Goal: Task Accomplishment & Management: Use online tool/utility

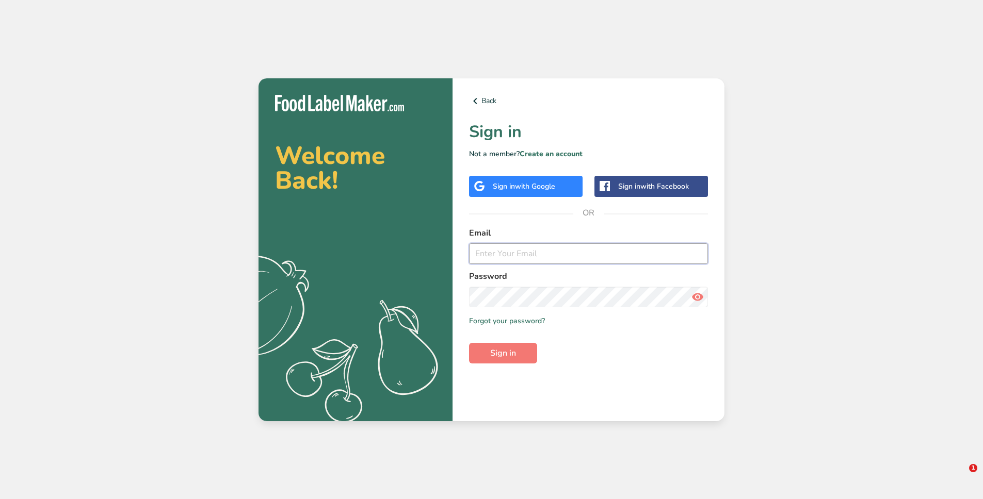
click at [543, 248] on input "email" at bounding box center [588, 253] width 239 height 21
type input "[EMAIL_ADDRESS][DOMAIN_NAME]"
click at [469, 343] on button "Sign in" at bounding box center [503, 353] width 68 height 21
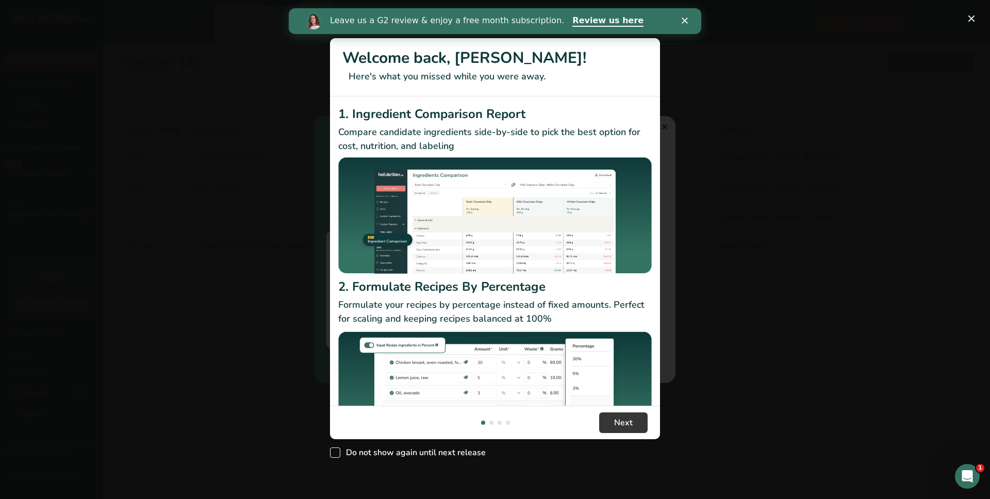
click at [334, 453] on span "New Features" at bounding box center [335, 453] width 10 height 10
click at [334, 453] on input "Do not show again until next release" at bounding box center [333, 452] width 7 height 7
checkbox input "true"
click at [621, 425] on span "Next" at bounding box center [623, 423] width 19 height 12
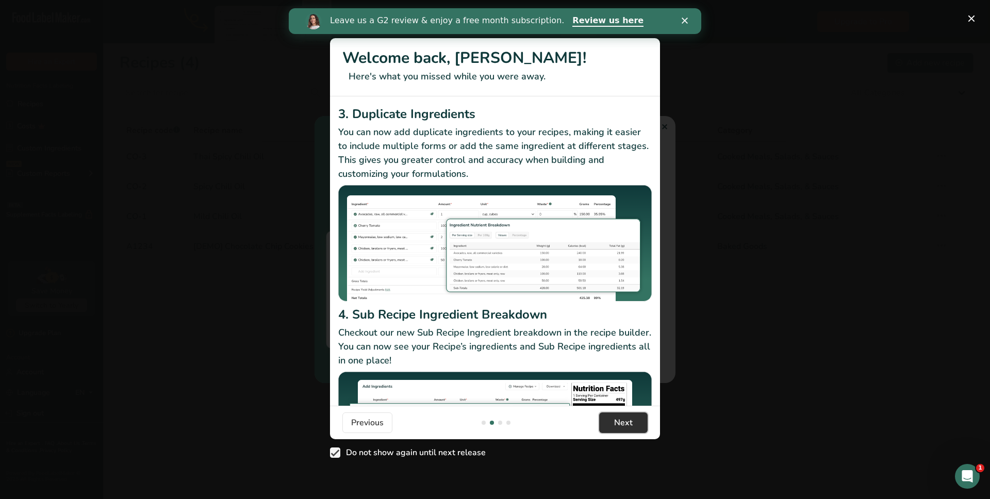
click at [628, 421] on span "Next" at bounding box center [623, 423] width 19 height 12
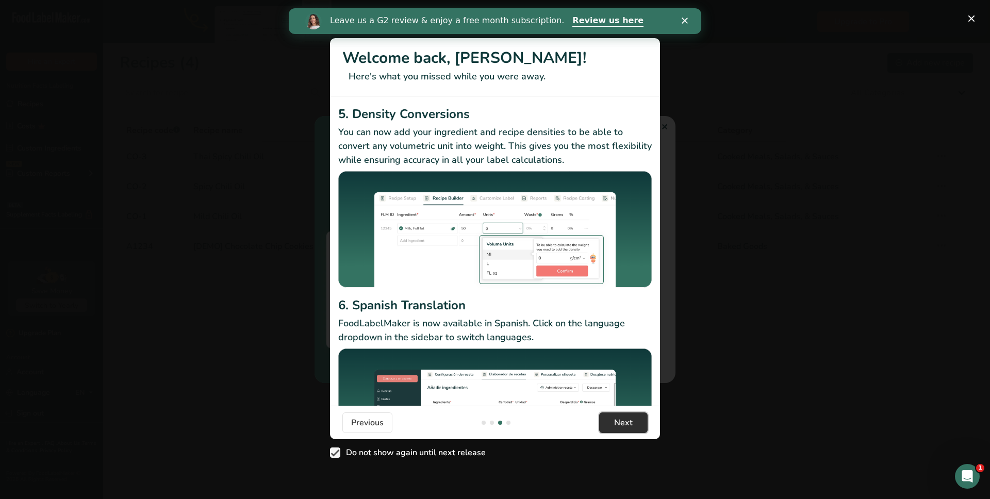
click at [628, 421] on span "Next" at bounding box center [623, 423] width 19 height 12
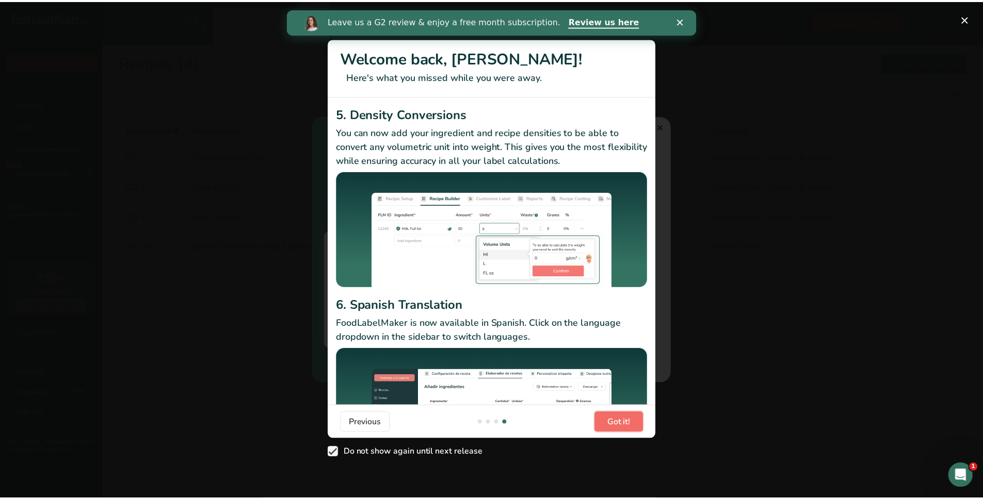
scroll to position [0, 990]
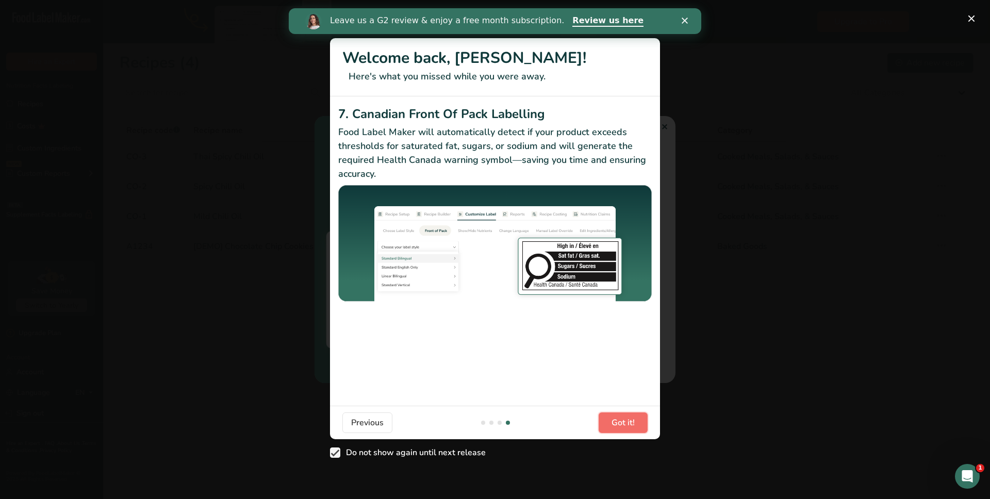
click at [628, 421] on span "Got it!" at bounding box center [623, 423] width 23 height 12
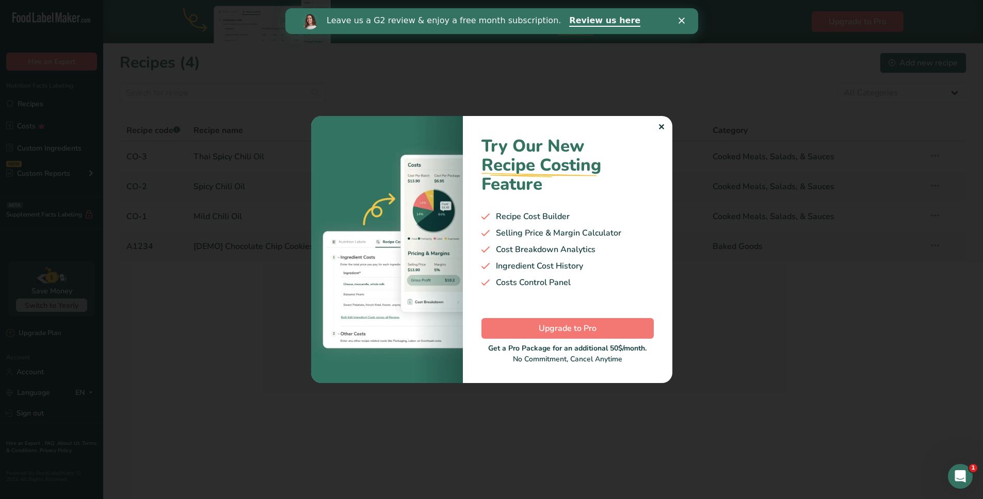
click at [660, 129] on div "✕" at bounding box center [661, 127] width 7 height 12
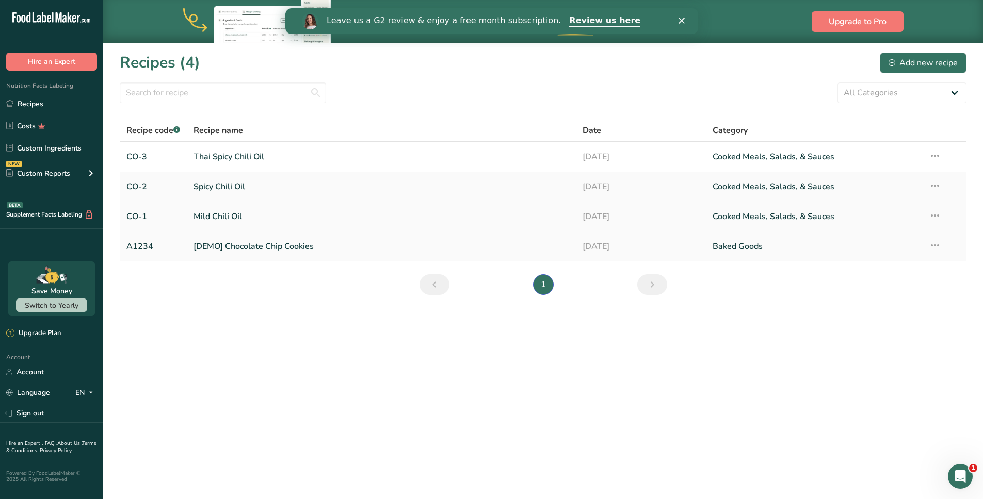
click at [228, 216] on link "Mild Chili Oil" at bounding box center [381, 217] width 377 height 22
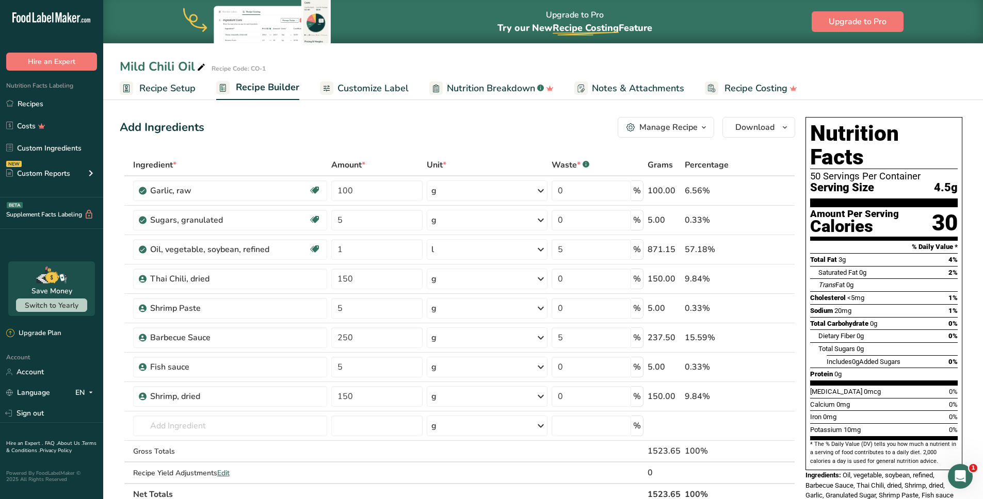
click at [365, 90] on span "Customize Label" at bounding box center [372, 88] width 71 height 14
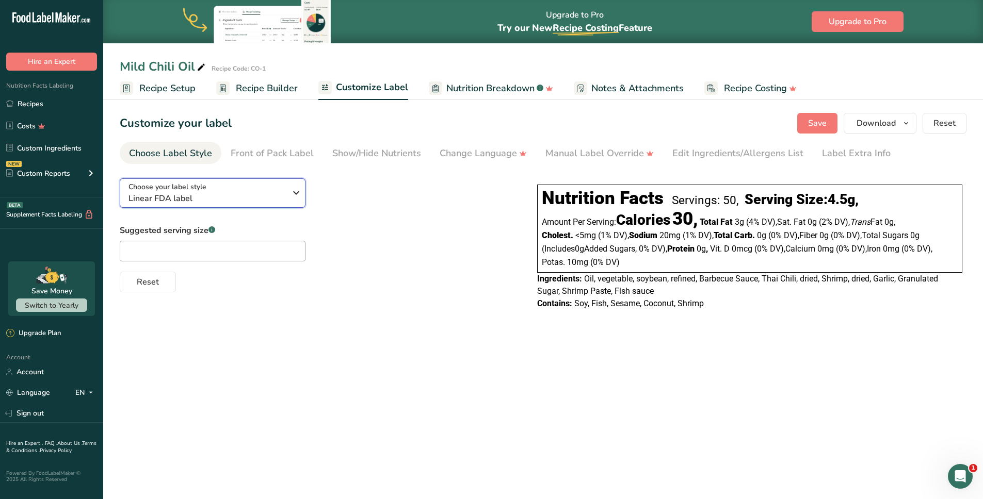
click at [288, 199] on div "Choose your label style Linear FDA label" at bounding box center [210, 193] width 165 height 23
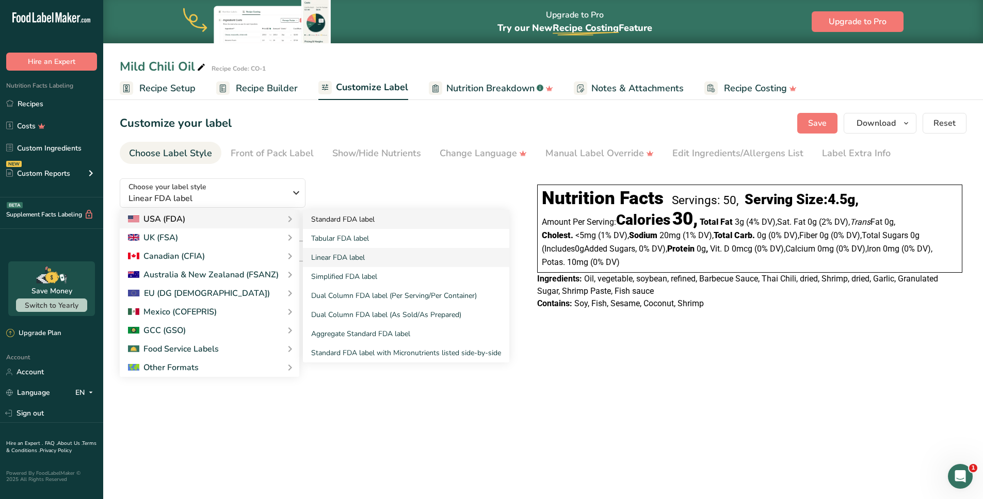
click at [350, 218] on link "Standard FDA label" at bounding box center [406, 219] width 206 height 19
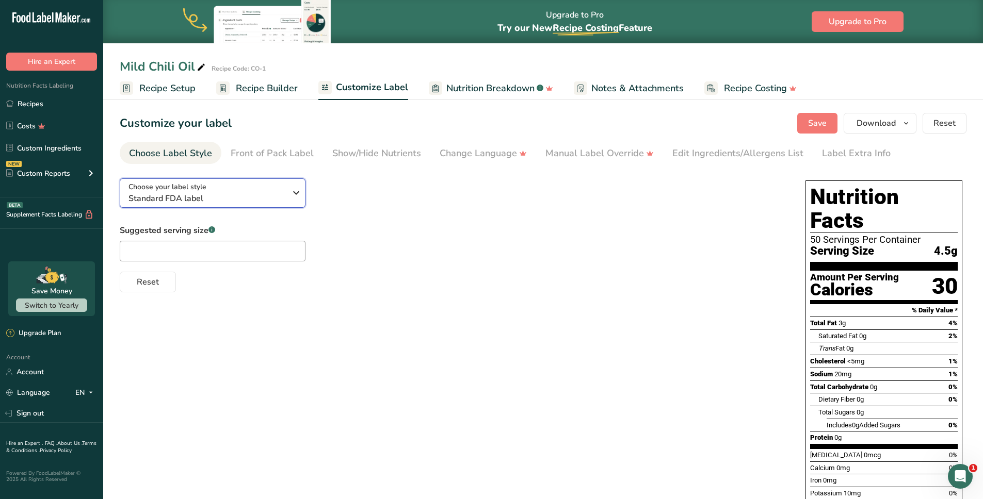
click at [250, 192] on span "Standard FDA label" at bounding box center [206, 198] width 157 height 12
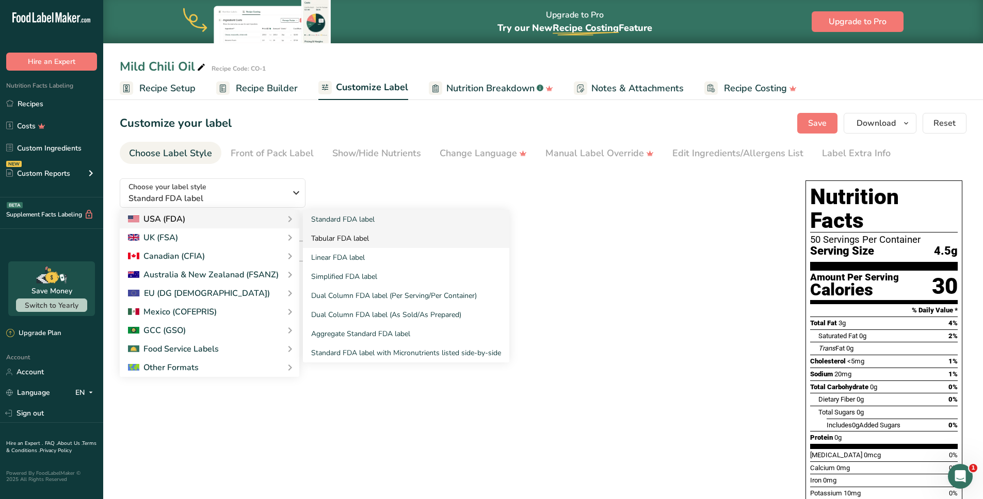
click at [349, 240] on link "Tabular FDA label" at bounding box center [406, 238] width 206 height 19
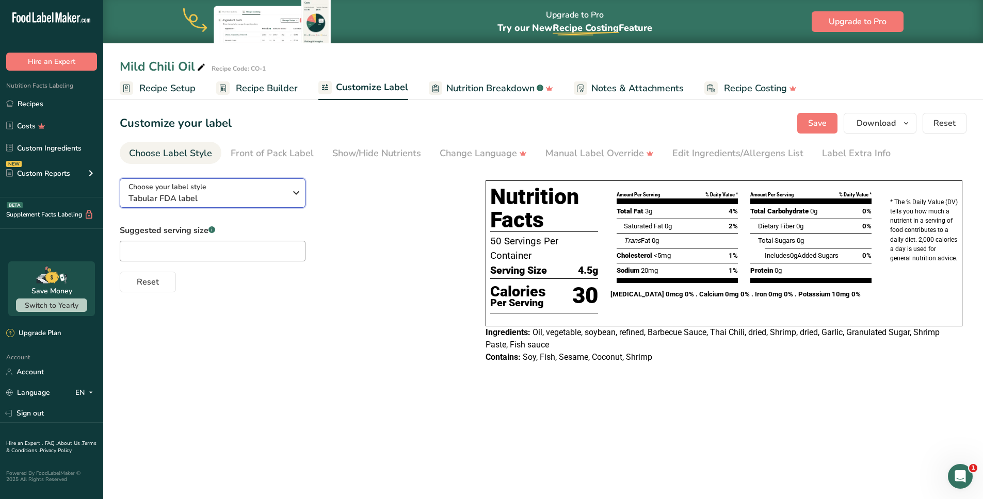
click at [266, 183] on div "Choose your label style Tabular FDA label" at bounding box center [206, 193] width 157 height 23
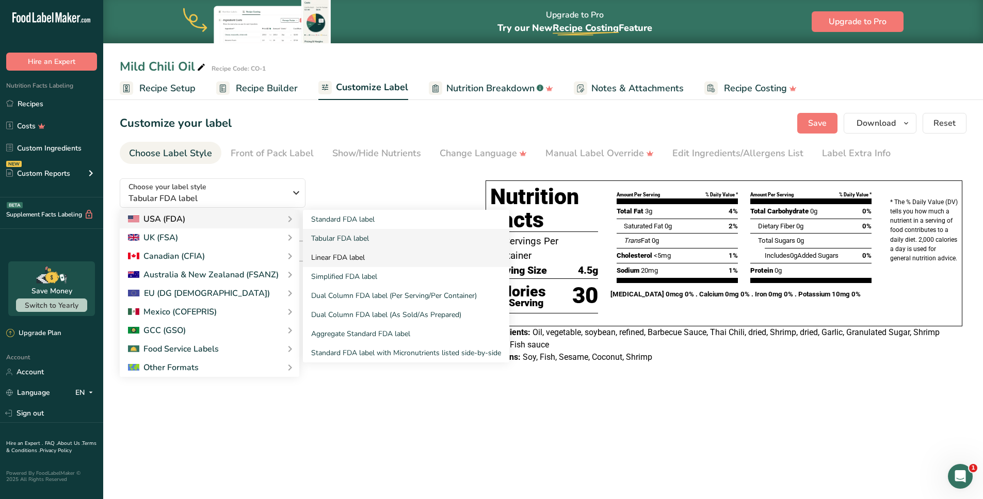
click at [367, 262] on link "Linear FDA label" at bounding box center [406, 257] width 206 height 19
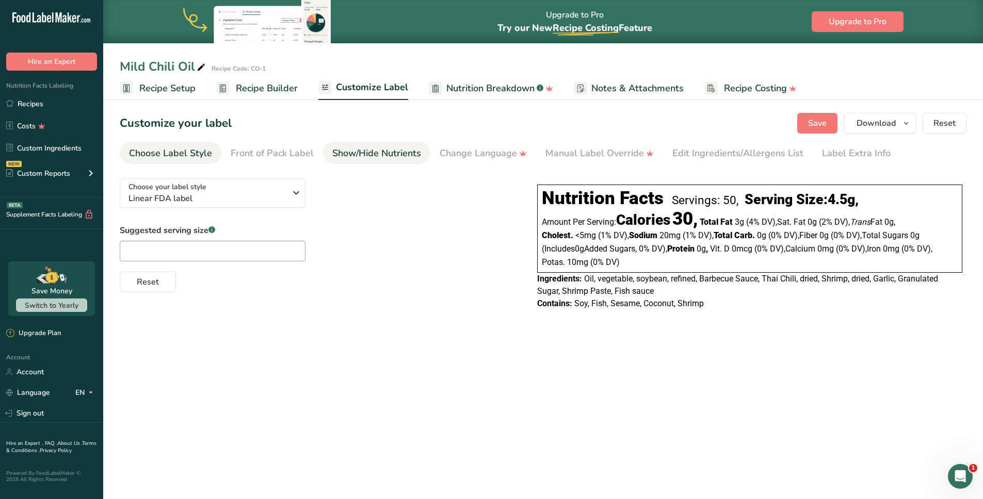
click at [357, 157] on div "Show/Hide Nutrients" at bounding box center [376, 153] width 89 height 14
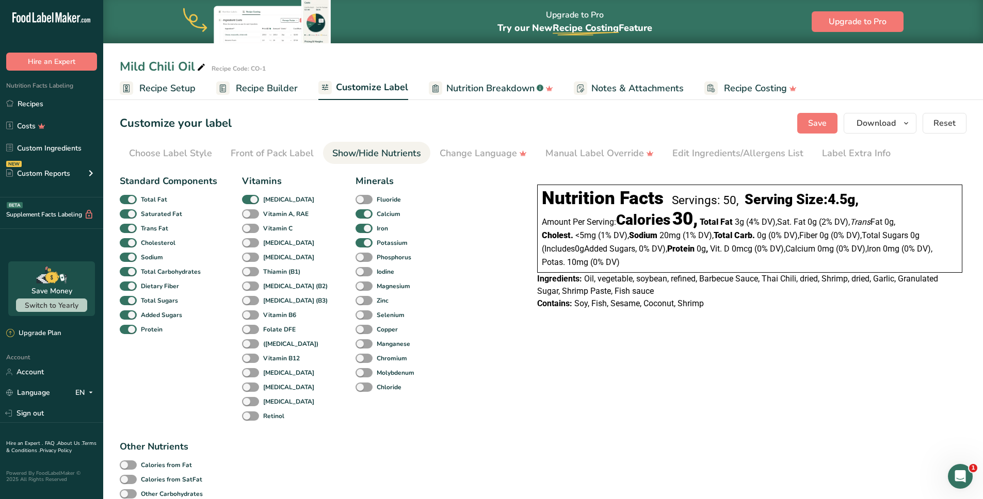
click at [827, 125] on button "Save" at bounding box center [817, 123] width 40 height 21
click at [712, 153] on div "Edit Ingredients/Allergens List" at bounding box center [737, 153] width 131 height 14
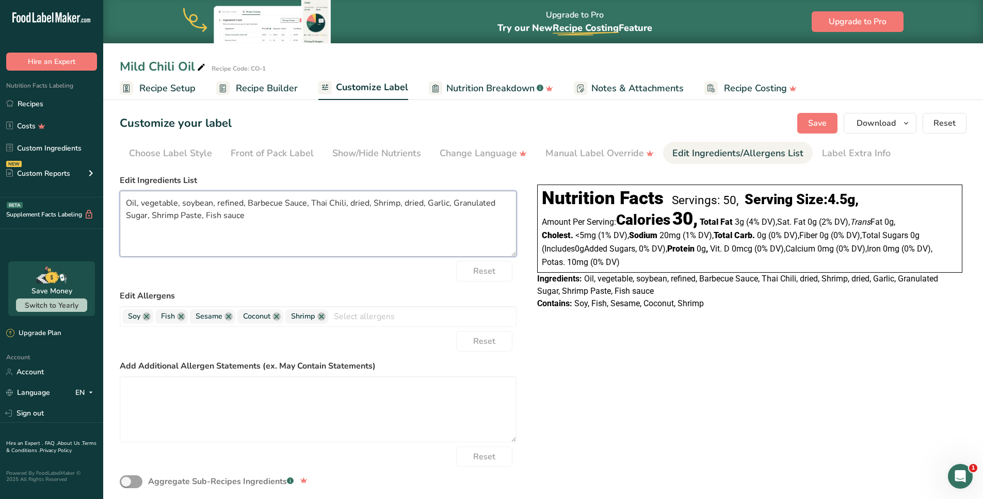
click at [236, 210] on textarea "Oil, vegetable, soybean, refined, Barbecue Sauce, Thai Chili, dried, Shrimp, dr…" at bounding box center [318, 224] width 397 height 66
paste textarea "Thai chili, garlic, shrimp, sugar, fish sauce, soybean oil, dried fish, ginger,…"
type textarea "Thai chili, garlic, shrimp, sugar, fish sauce, soybean oil, dried fish, ginger,…"
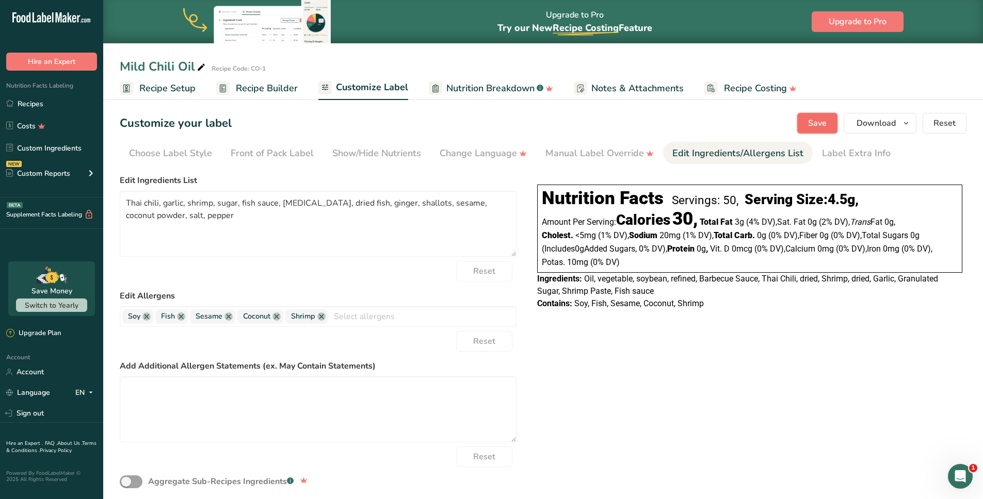
click at [822, 132] on button "Save" at bounding box center [817, 123] width 40 height 21
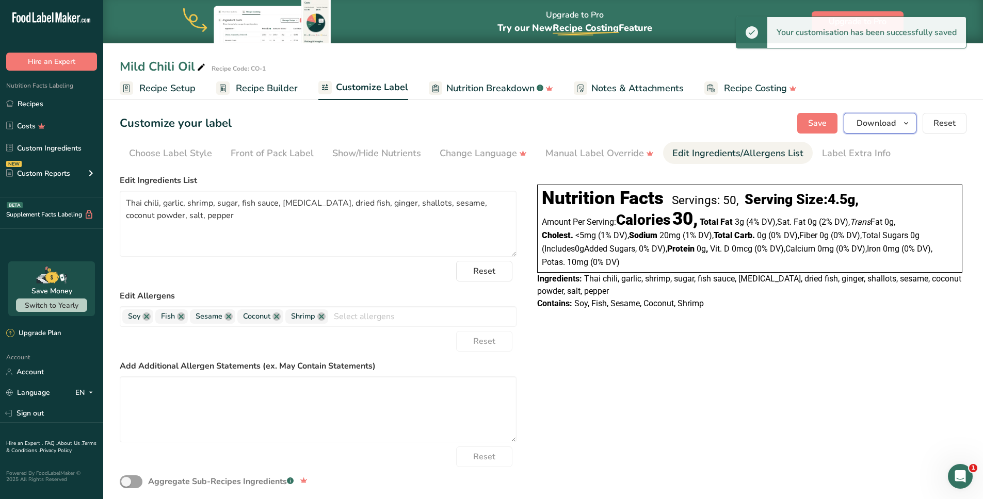
click at [903, 123] on icon "button" at bounding box center [906, 123] width 8 height 13
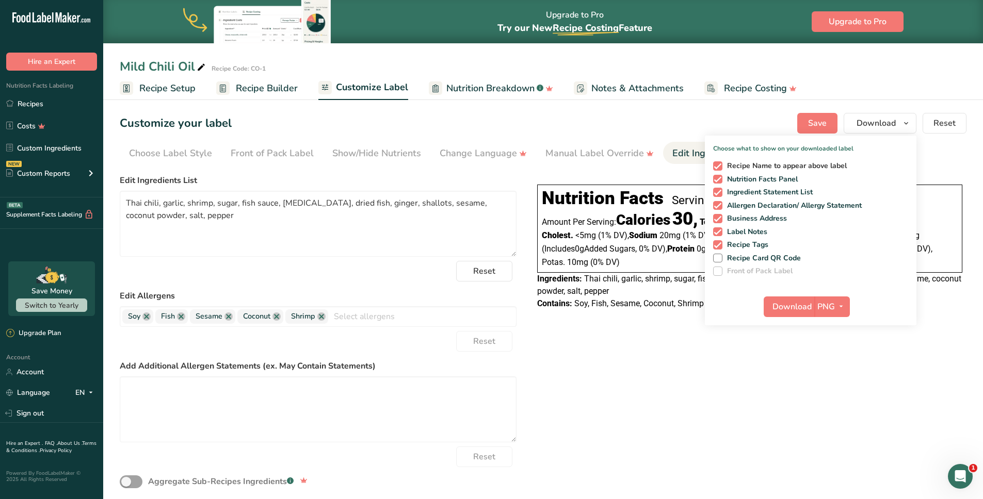
click at [721, 167] on span at bounding box center [717, 165] width 9 height 9
click at [720, 167] on input "Recipe Name to appear above label" at bounding box center [716, 165] width 7 height 7
checkbox input "false"
click at [718, 218] on span at bounding box center [717, 218] width 9 height 9
click at [718, 218] on input "Business Address" at bounding box center [716, 218] width 7 height 7
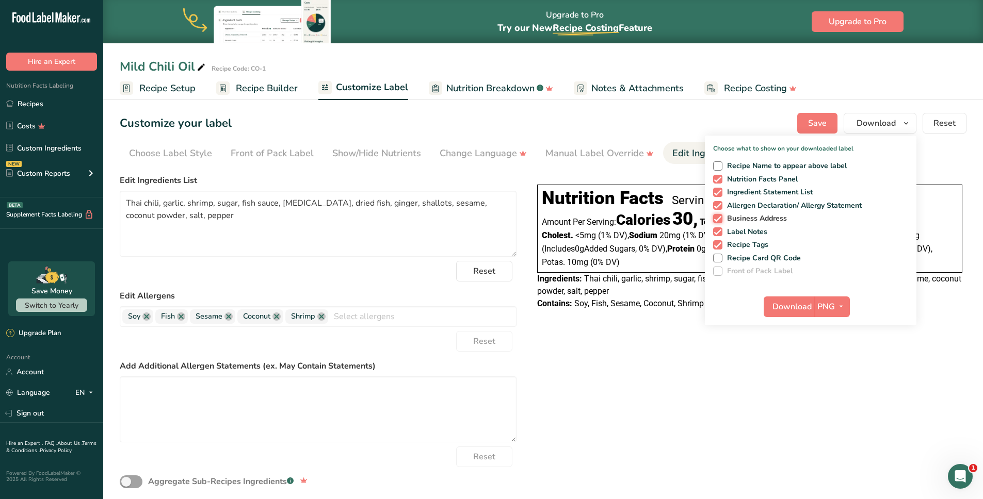
checkbox input "false"
click at [718, 232] on span at bounding box center [717, 231] width 9 height 9
click at [718, 232] on input "Label Notes" at bounding box center [716, 232] width 7 height 7
checkbox input "false"
click at [720, 248] on span at bounding box center [717, 244] width 9 height 9
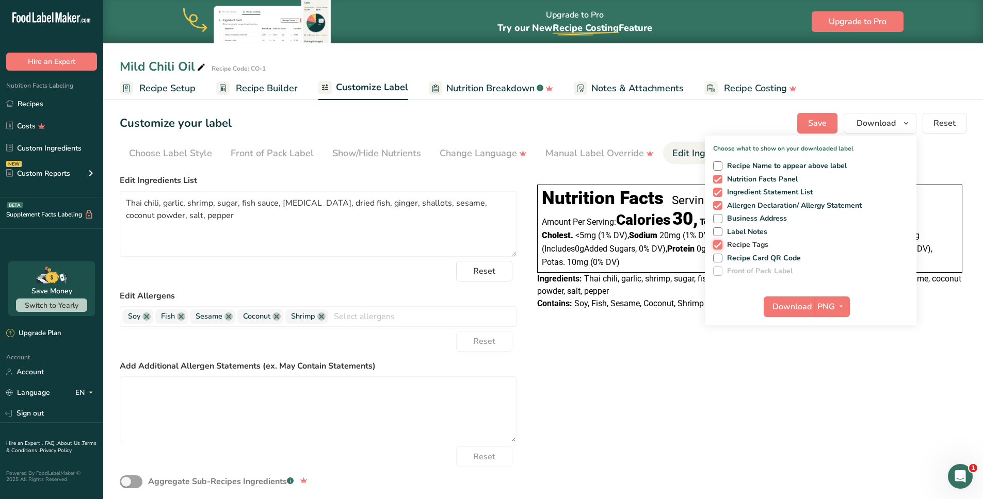
click at [720, 248] on input "Recipe Tags" at bounding box center [716, 244] width 7 height 7
checkbox input "false"
click at [775, 303] on span "Download" at bounding box center [791, 307] width 39 height 12
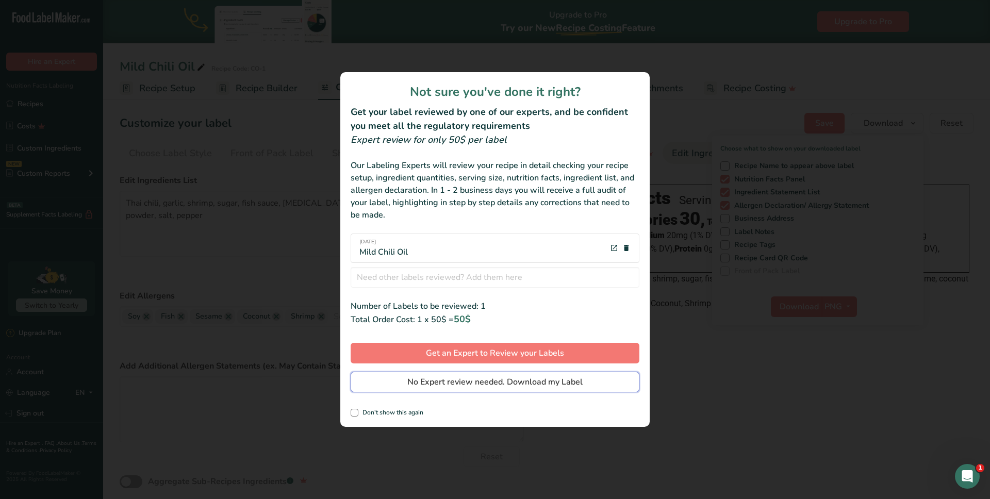
click at [518, 379] on span "No Expert review needed. Download my Label" at bounding box center [494, 382] width 175 height 12
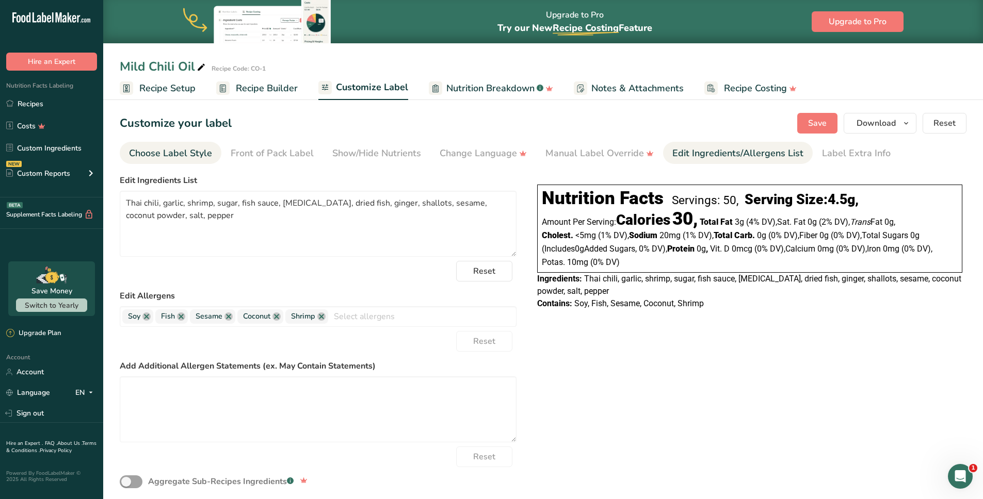
click at [172, 154] on div "Choose Label Style" at bounding box center [170, 153] width 83 height 14
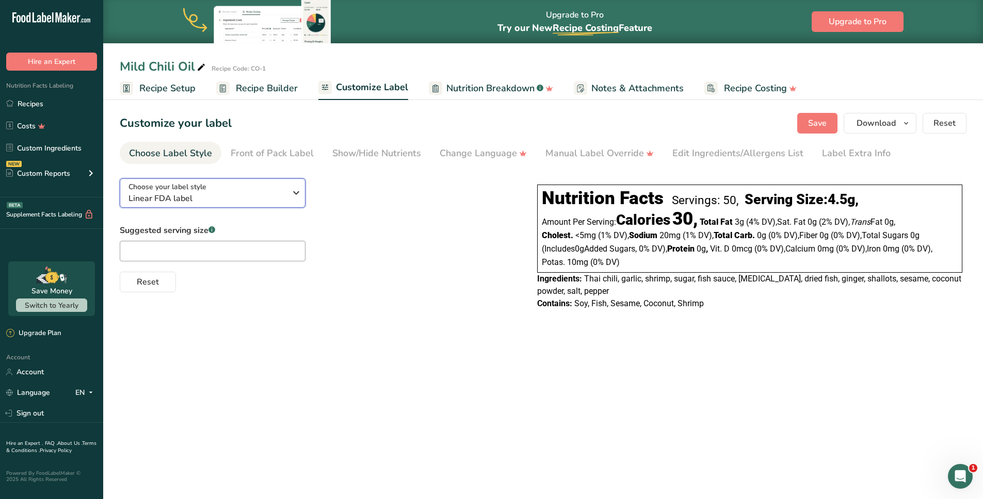
click at [240, 192] on span "Linear FDA label" at bounding box center [206, 198] width 157 height 12
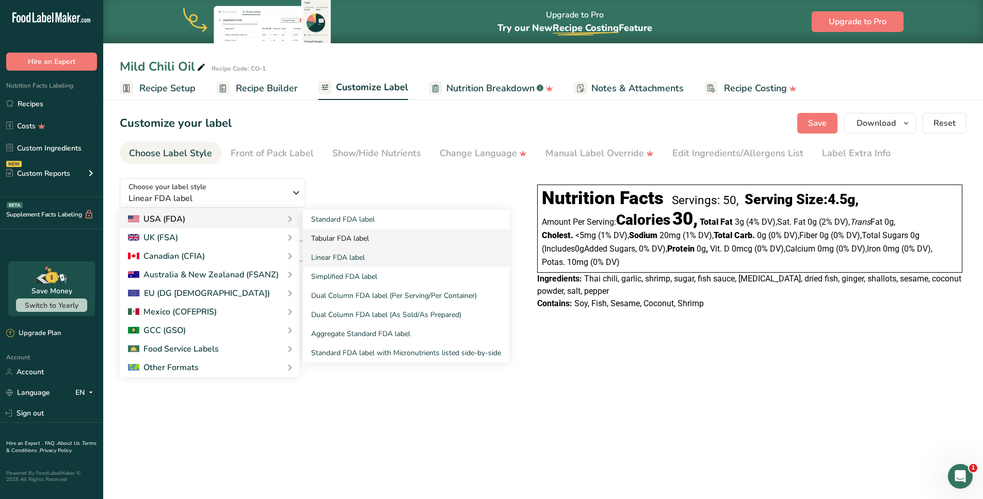
click at [354, 240] on link "Tabular FDA label" at bounding box center [406, 238] width 206 height 19
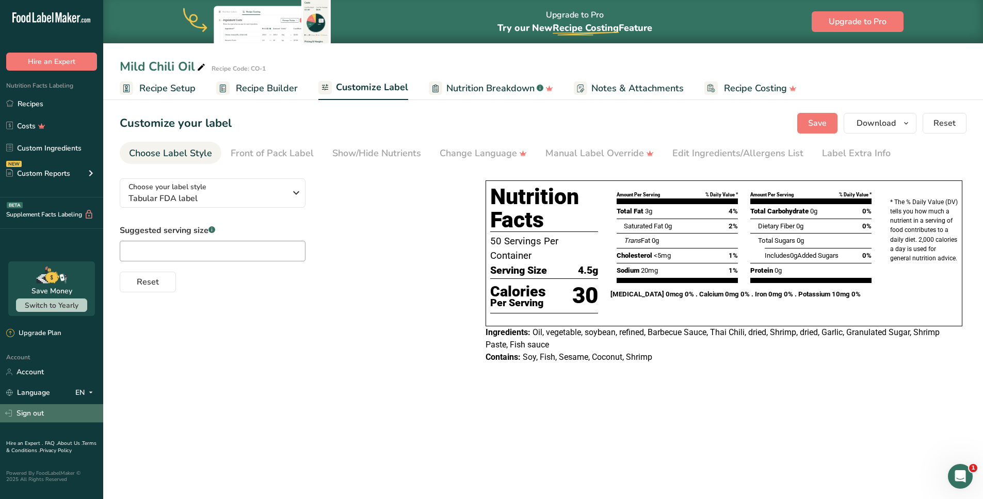
click at [38, 411] on link "Sign out" at bounding box center [51, 413] width 103 height 18
